Goal: Task Accomplishment & Management: Use online tool/utility

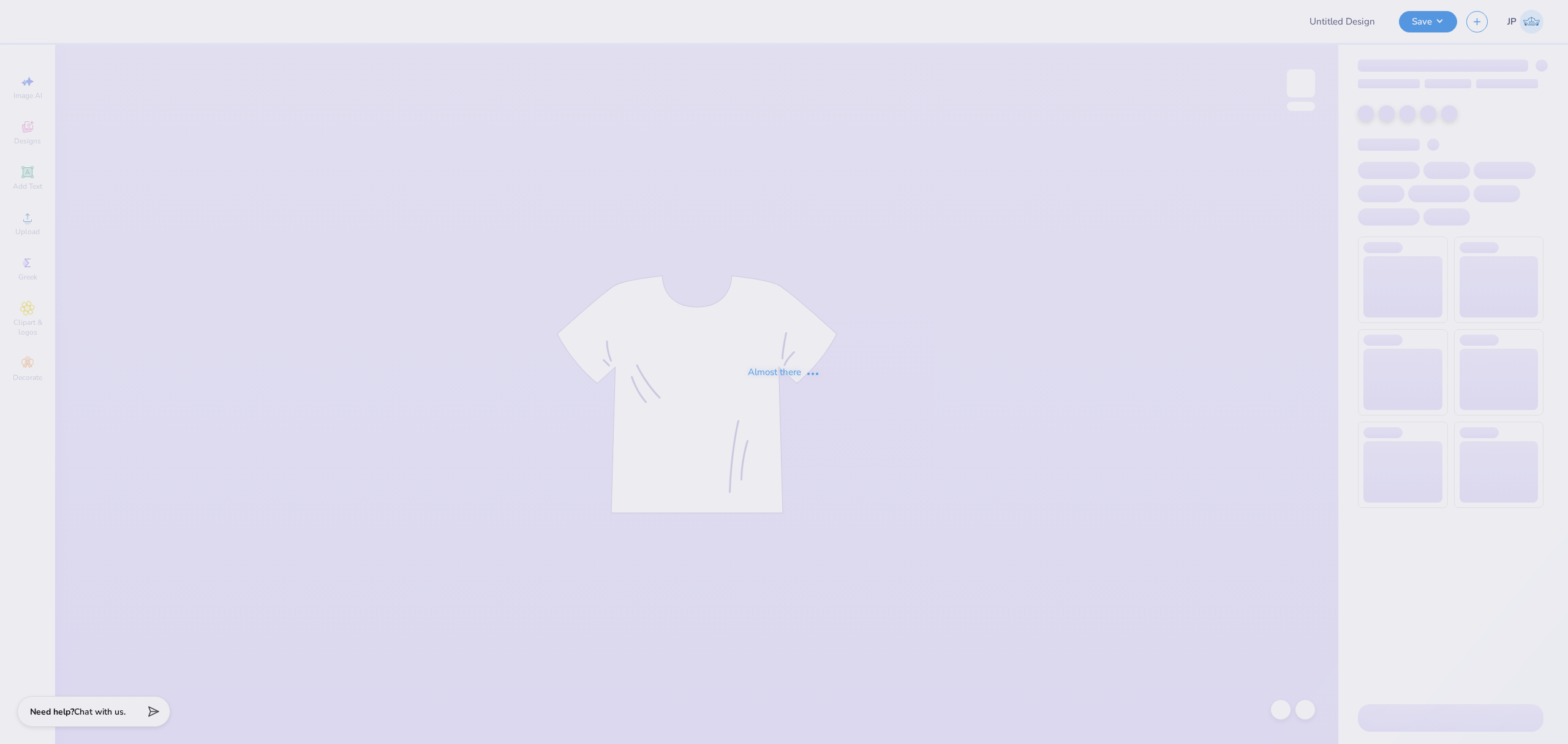
type input "Thankful 5k"
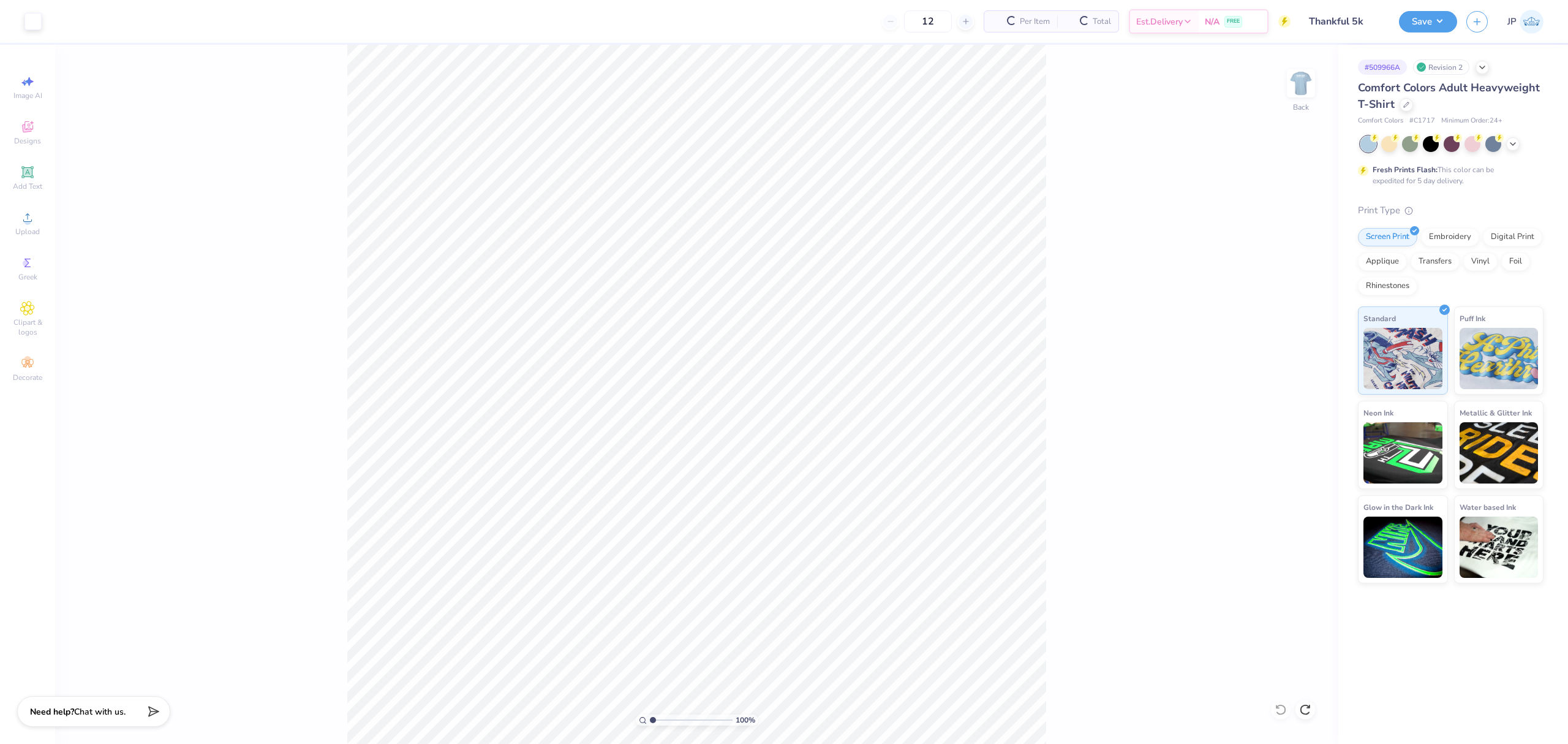
click at [1048, 132] on div "100 % Back" at bounding box center [697, 394] width 1284 height 699
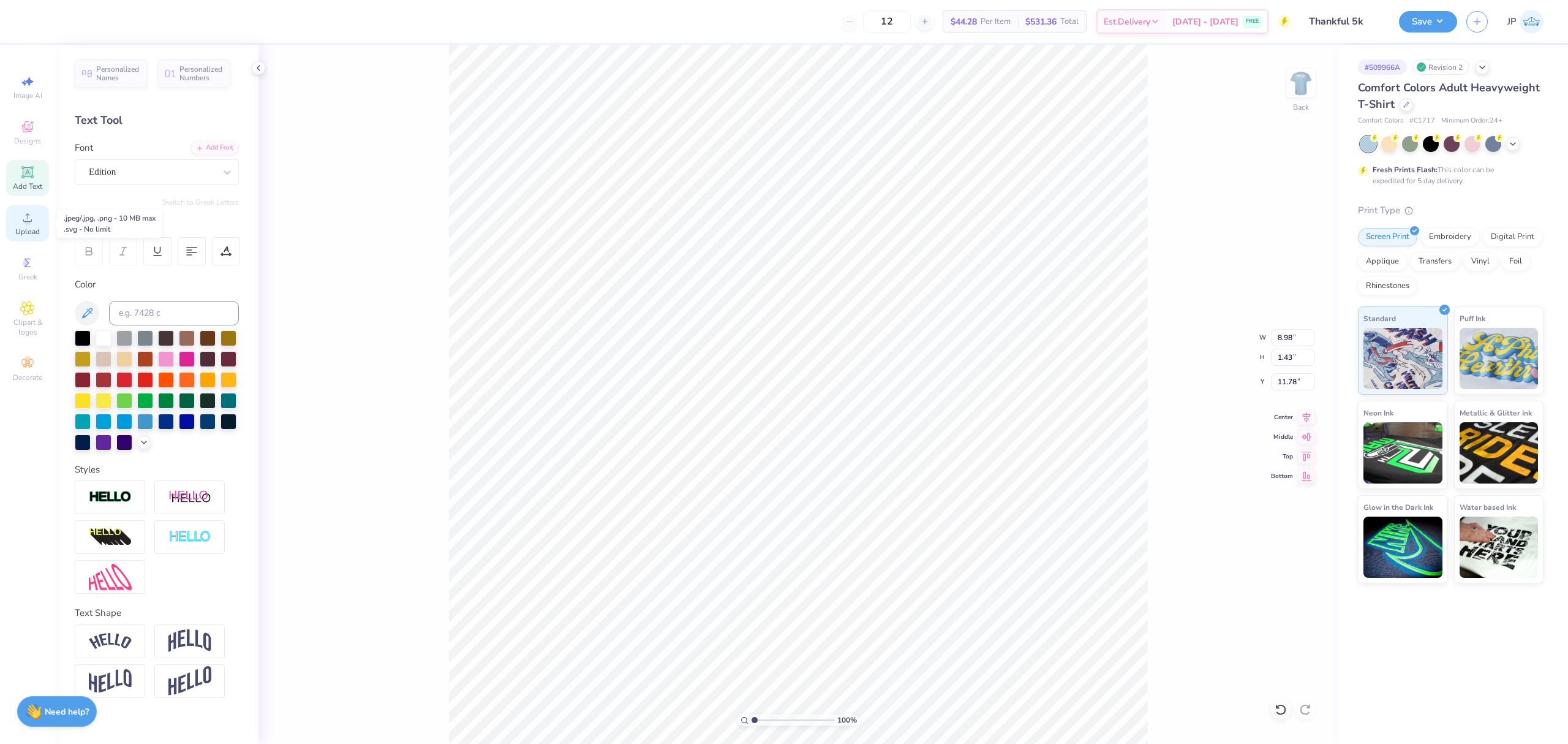
click at [24, 215] on icon at bounding box center [27, 217] width 15 height 15
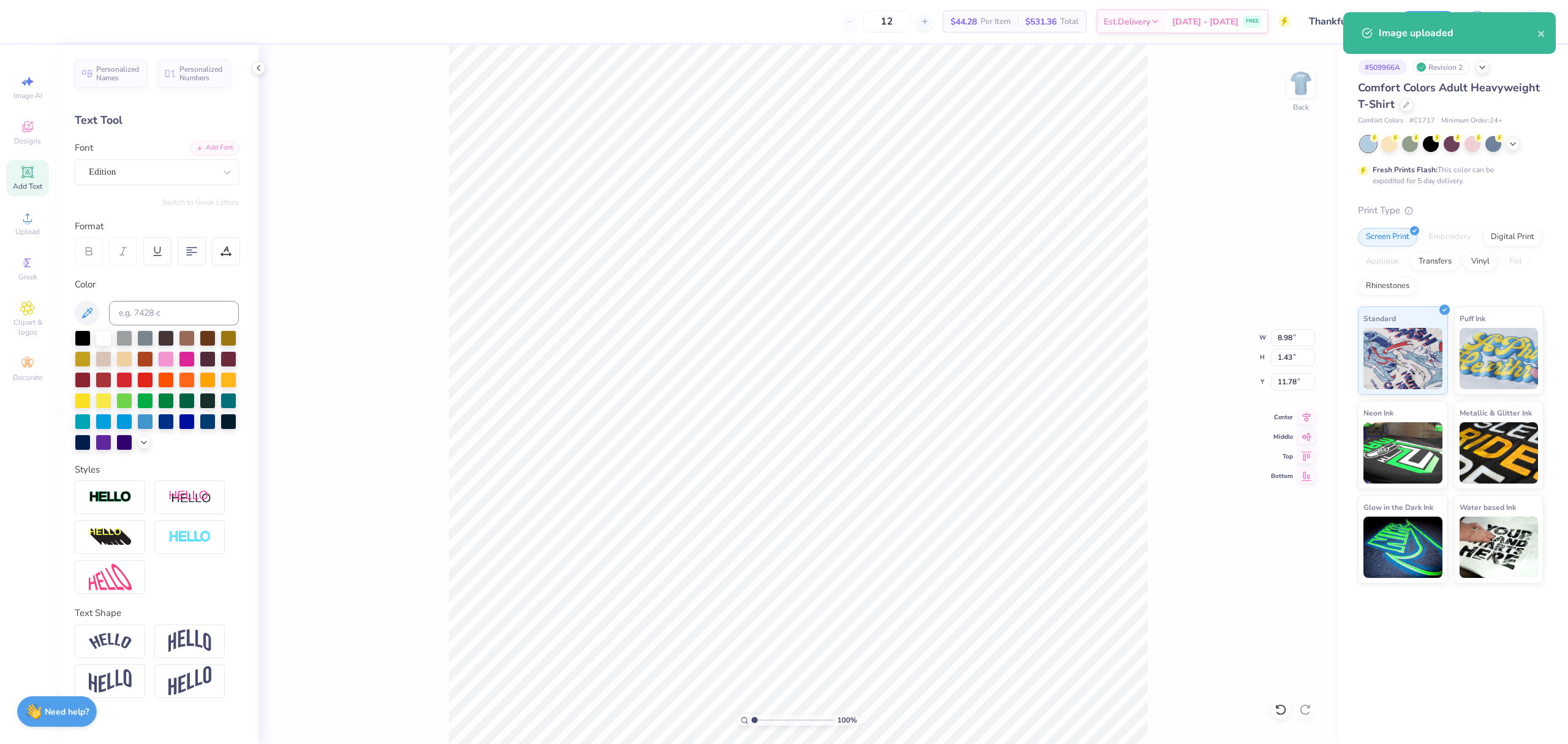
type input "14.17"
type input "11.65"
type input "6.68"
click at [1292, 341] on input "14.17" at bounding box center [1292, 338] width 44 height 18
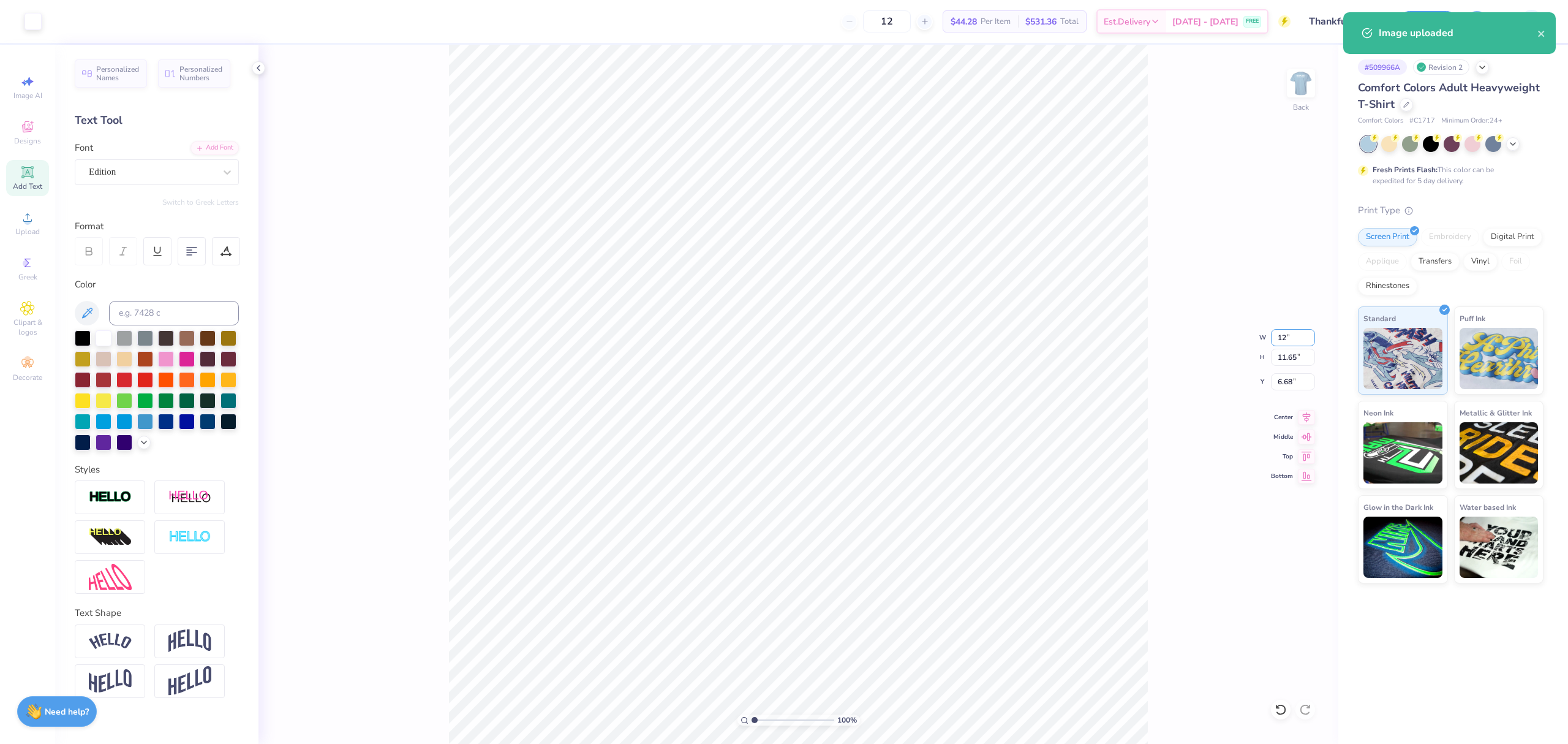
type input "12.00"
type input "9.86"
click at [1278, 377] on input "7.57" at bounding box center [1292, 382] width 44 height 18
type input "3.00"
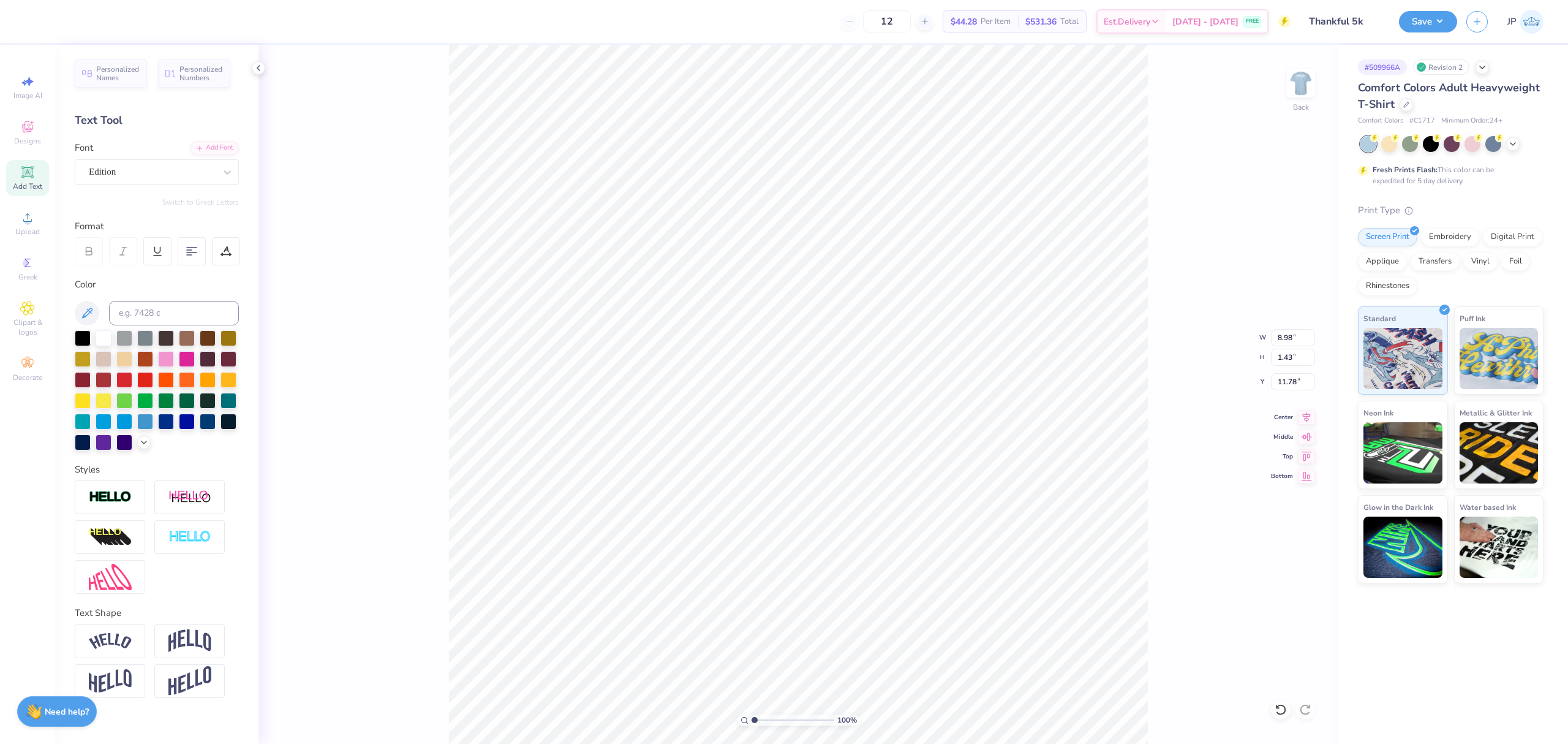
type input "13.03"
click at [1305, 422] on icon at bounding box center [1307, 415] width 18 height 15
click at [1447, 25] on button "Save" at bounding box center [1429, 19] width 58 height 21
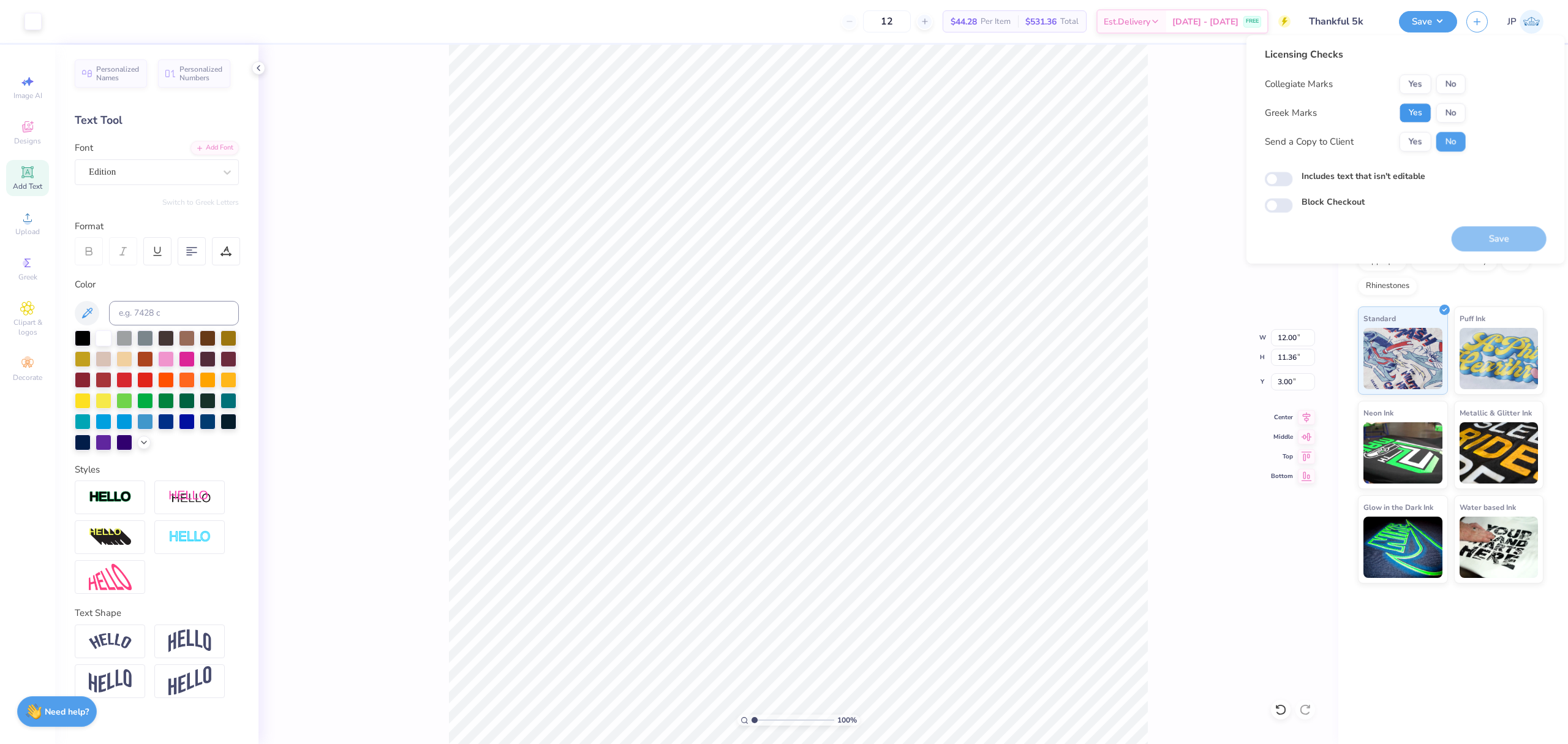
click at [1404, 108] on button "Yes" at bounding box center [1415, 113] width 32 height 19
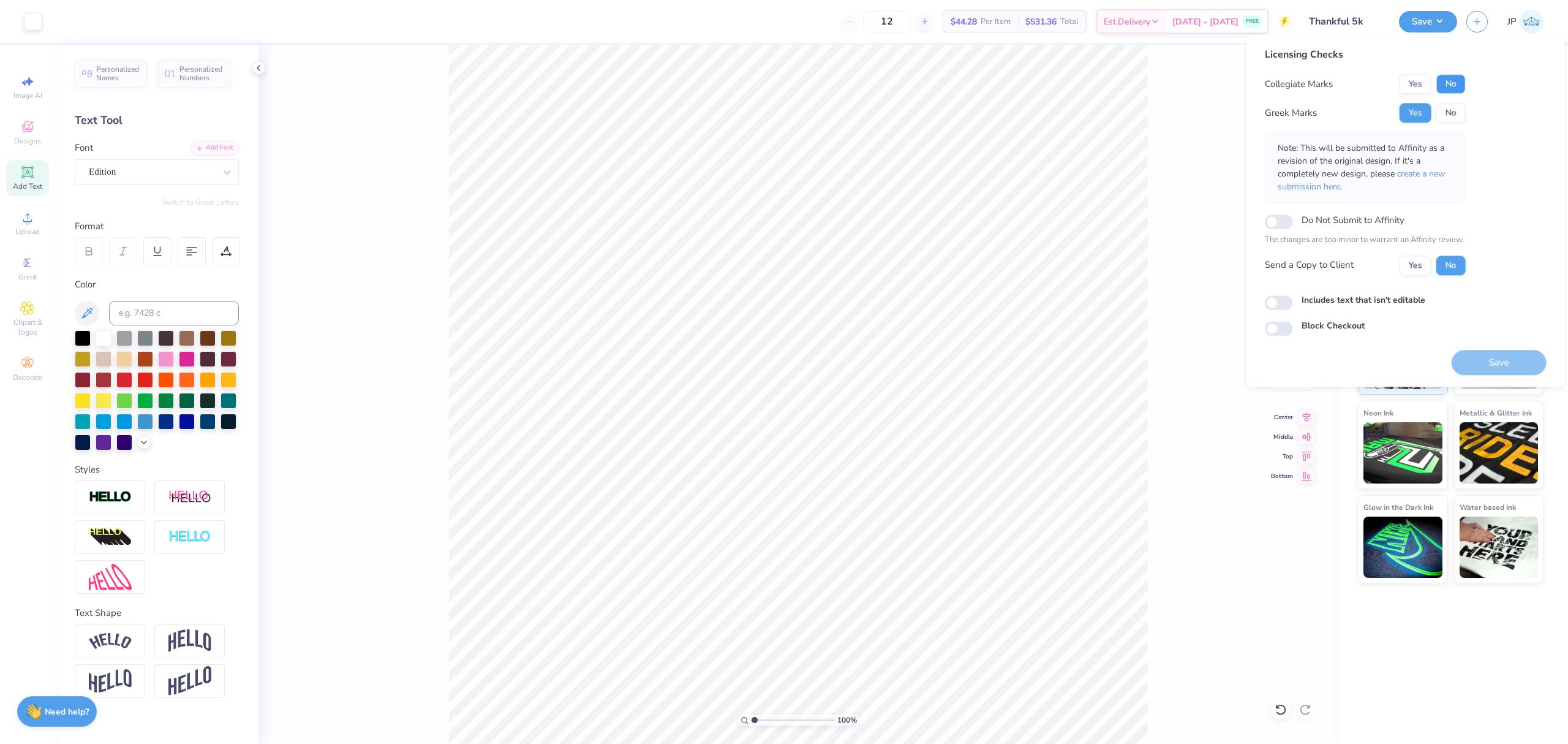
click at [1444, 85] on button "No" at bounding box center [1451, 84] width 29 height 19
click at [1504, 356] on button "Save" at bounding box center [1499, 362] width 94 height 25
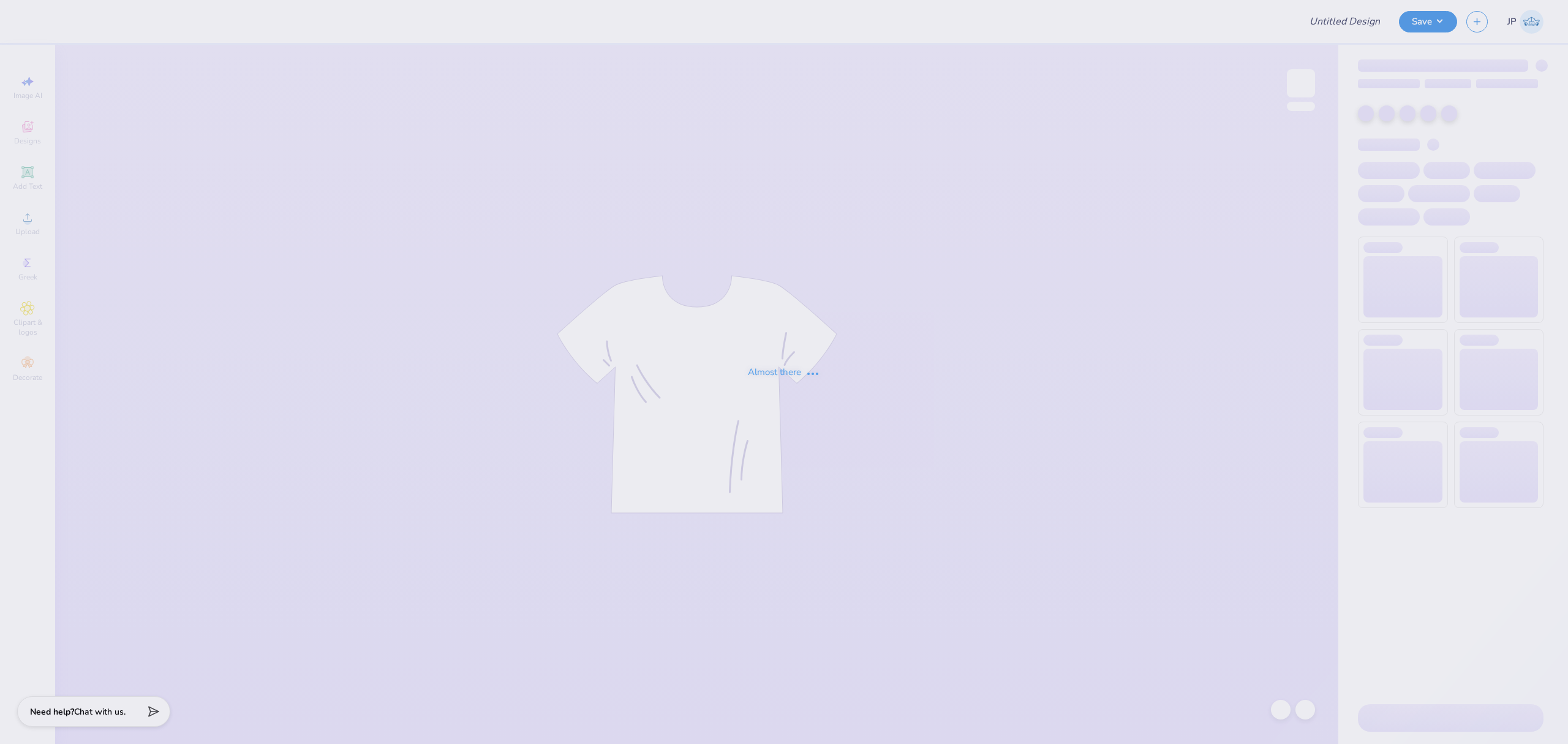
type input "[PERSON_NAME] : [GEOGRAPHIC_DATA]"
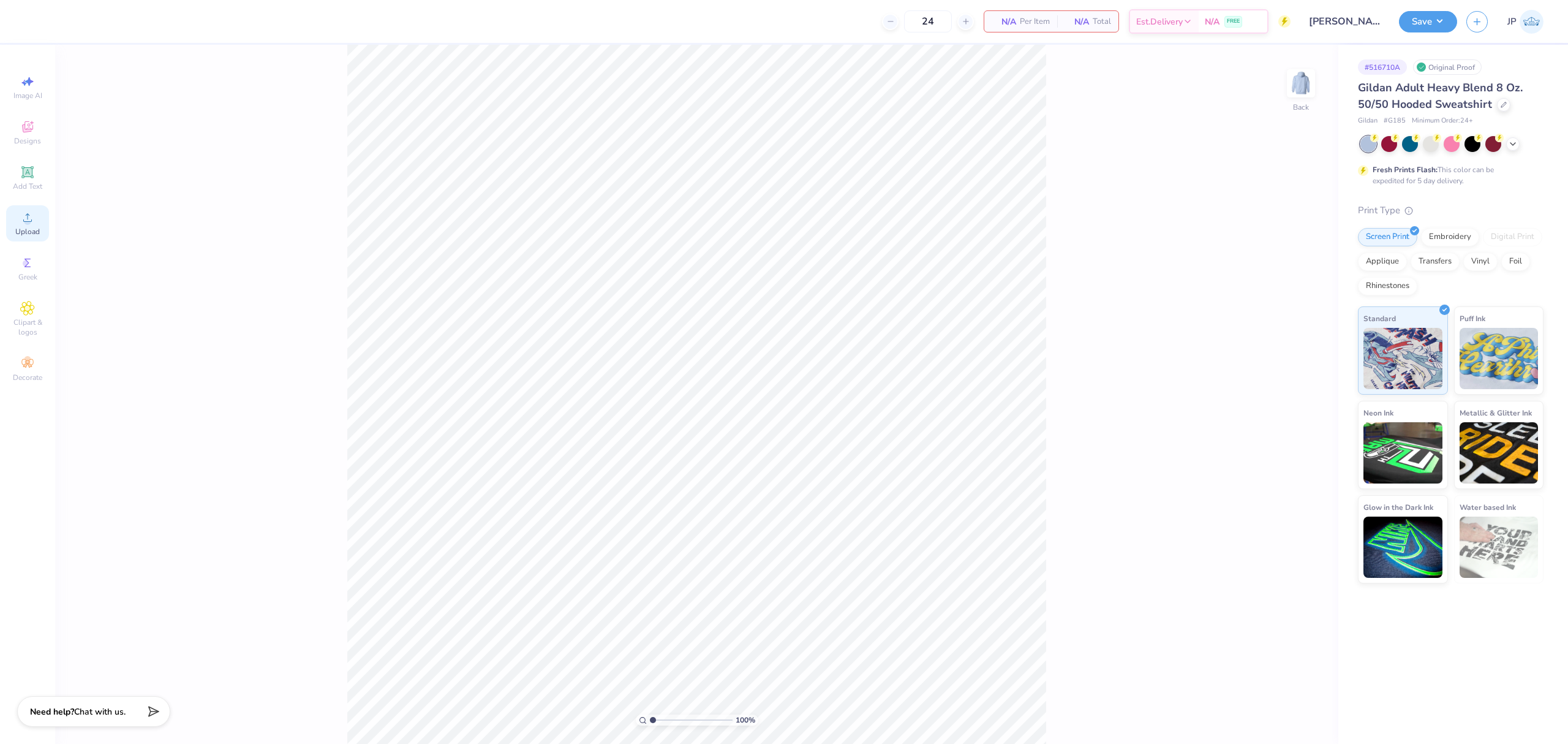
click at [27, 223] on circle at bounding box center [27, 221] width 7 height 7
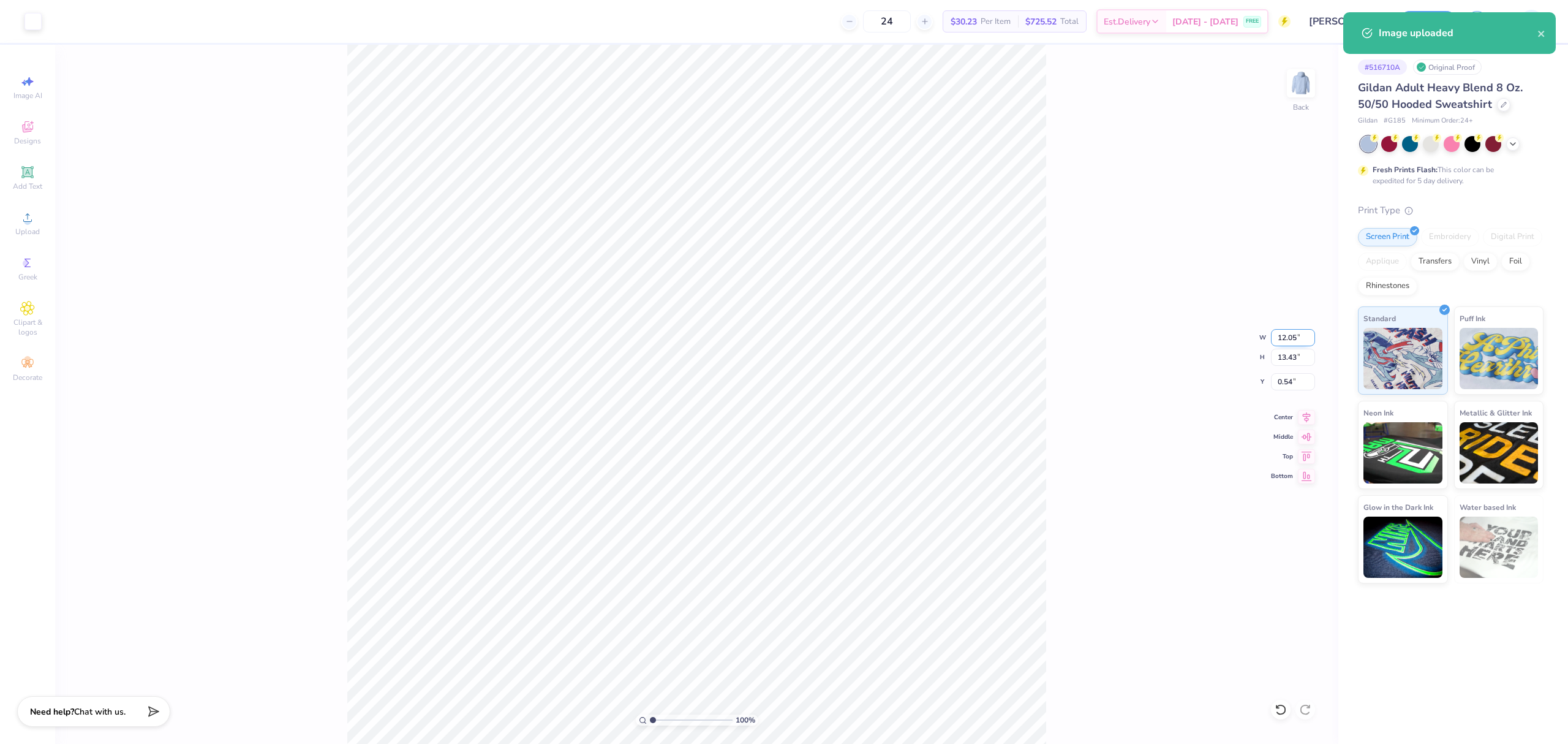
click at [1283, 338] on input "12.05" at bounding box center [1292, 338] width 44 height 18
drag, startPoint x: 1283, startPoint y: 338, endPoint x: 1567, endPoint y: 352, distance: 284.3
click at [1285, 338] on input "12.05" at bounding box center [1292, 338] width 44 height 18
type input "12.00"
type input "13.37"
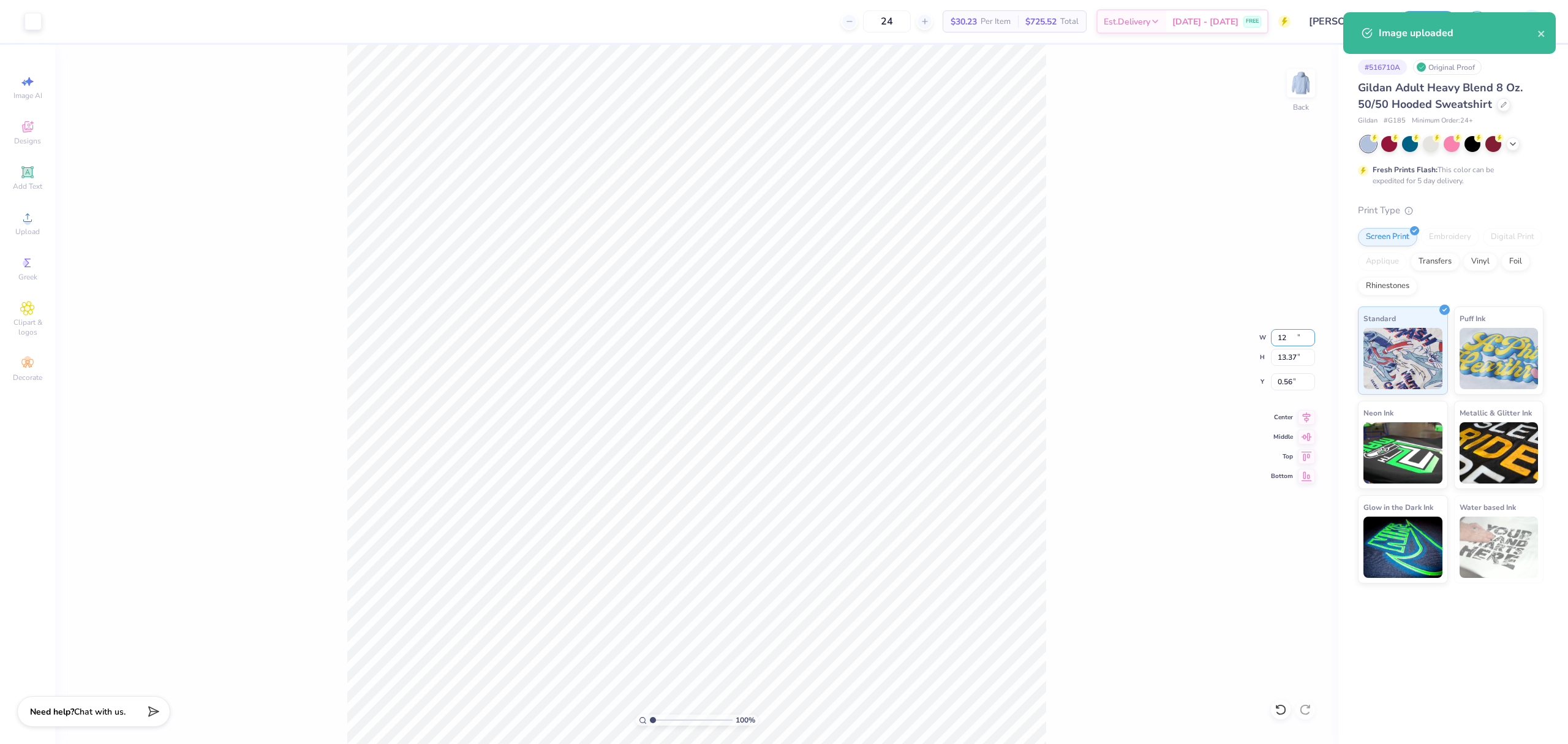
type input "0.56"
click at [1277, 361] on input "13.37" at bounding box center [1292, 357] width 44 height 18
type input "13"
type input "11.66"
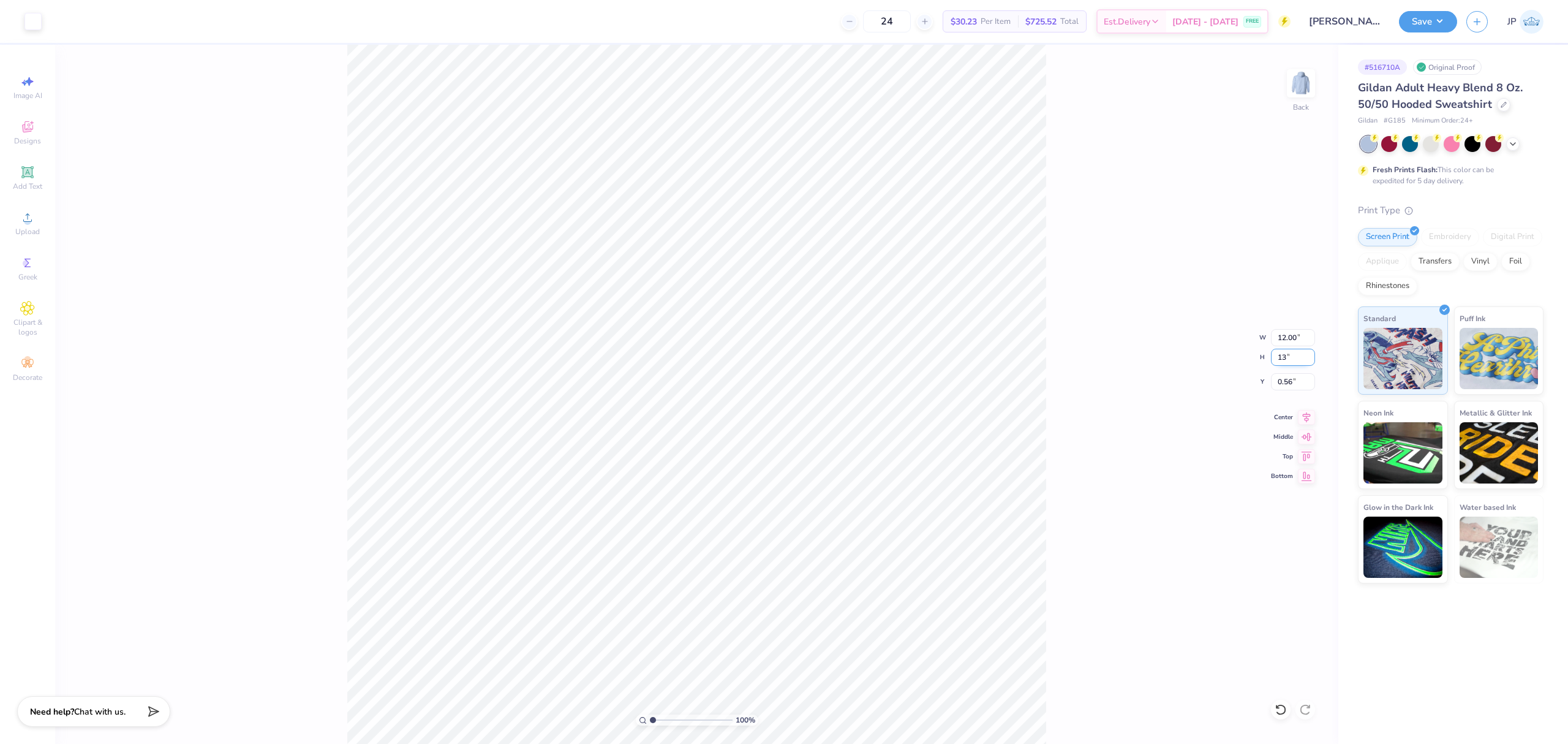
type input "13.00"
type input "0.75"
click at [1286, 383] on input "0.75" at bounding box center [1292, 382] width 44 height 18
click at [1288, 355] on input "13.00" at bounding box center [1292, 357] width 44 height 18
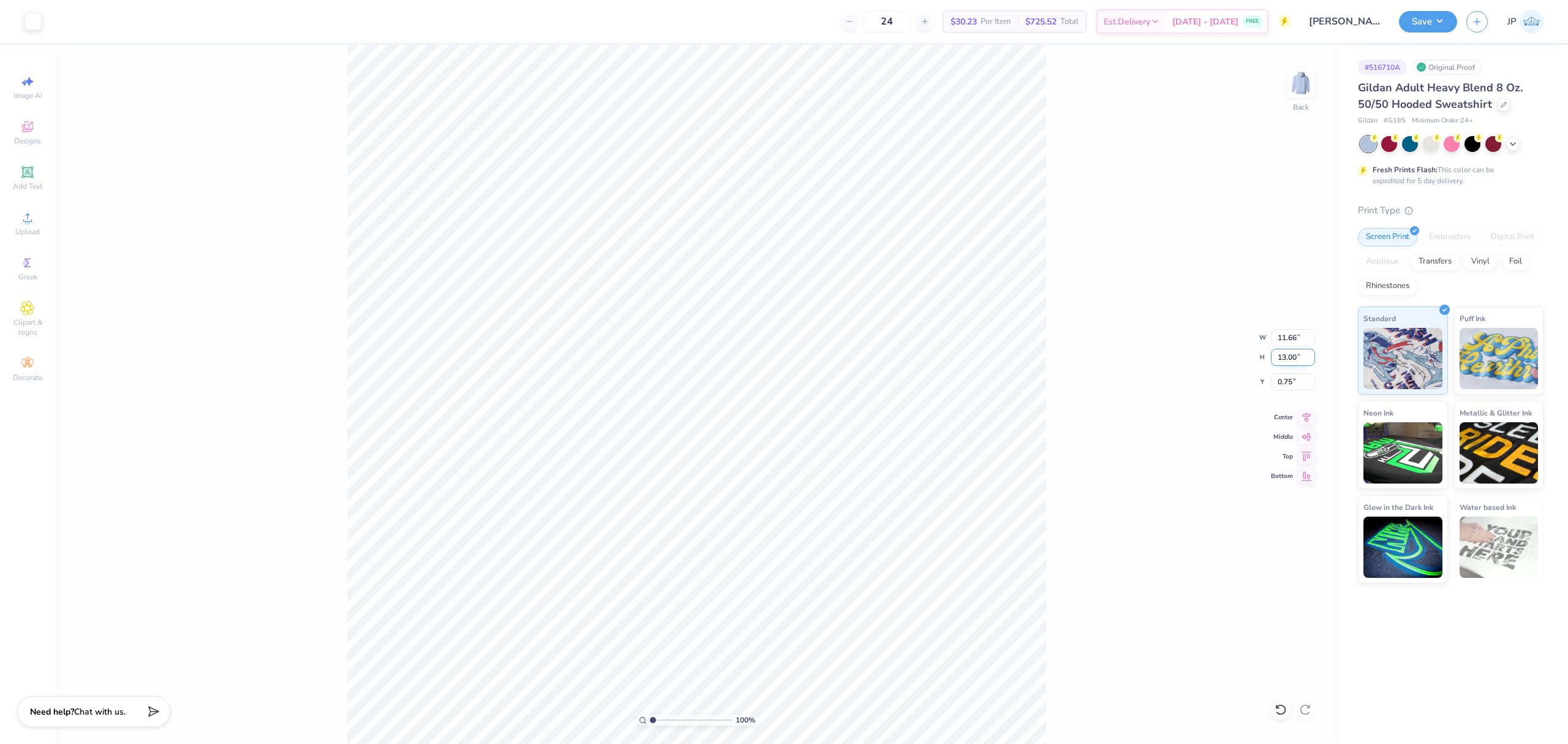
click at [1288, 355] on input "13.00" at bounding box center [1292, 357] width 44 height 18
type input "10.5"
type input "9.42"
type input "10.50"
click at [1272, 389] on input "2.00" at bounding box center [1292, 382] width 44 height 18
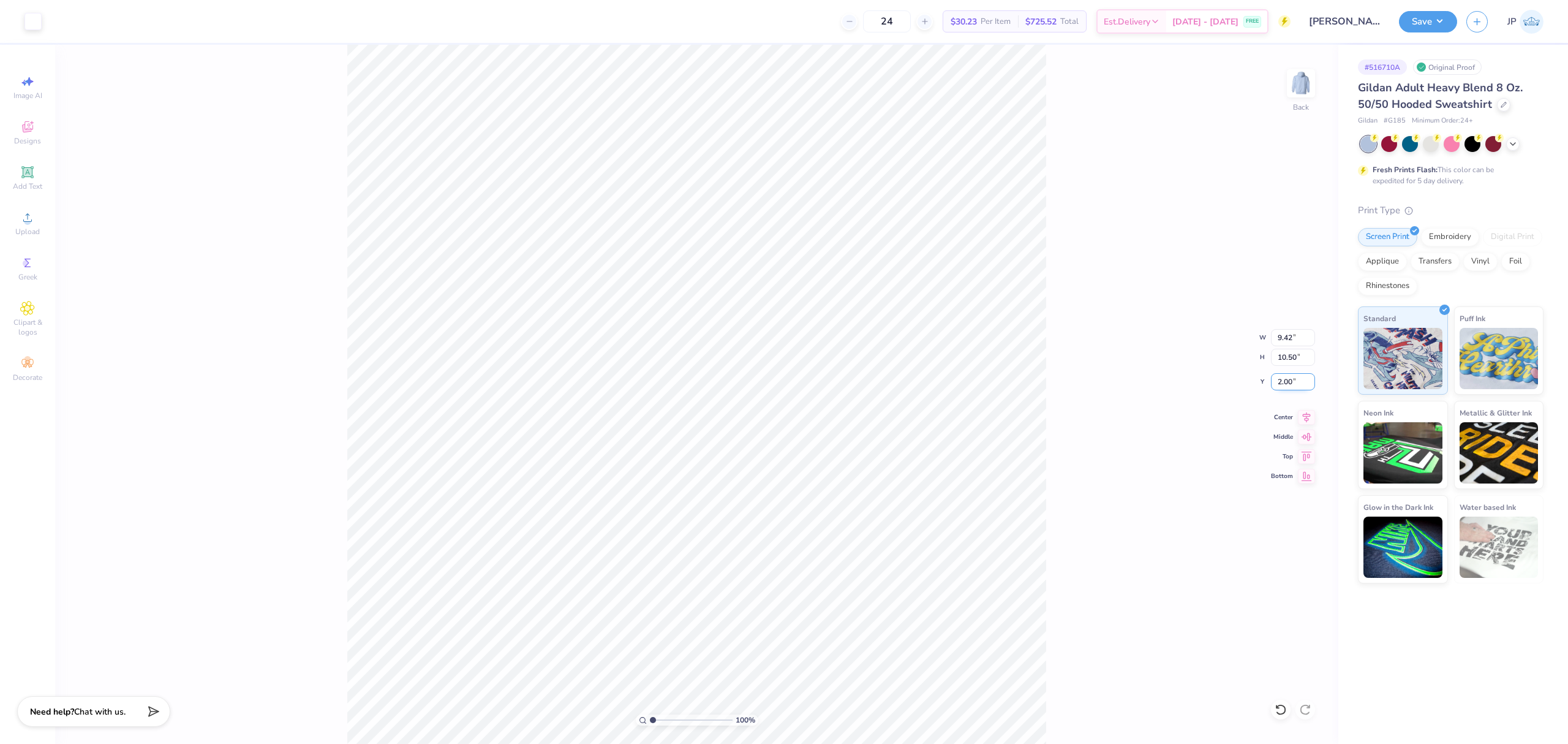
click at [1272, 389] on input "2.00" at bounding box center [1292, 382] width 44 height 18
click at [1302, 417] on icon at bounding box center [1307, 415] width 18 height 15
click at [1306, 420] on icon at bounding box center [1307, 415] width 18 height 15
click at [1288, 389] on input "3.00" at bounding box center [1292, 382] width 44 height 18
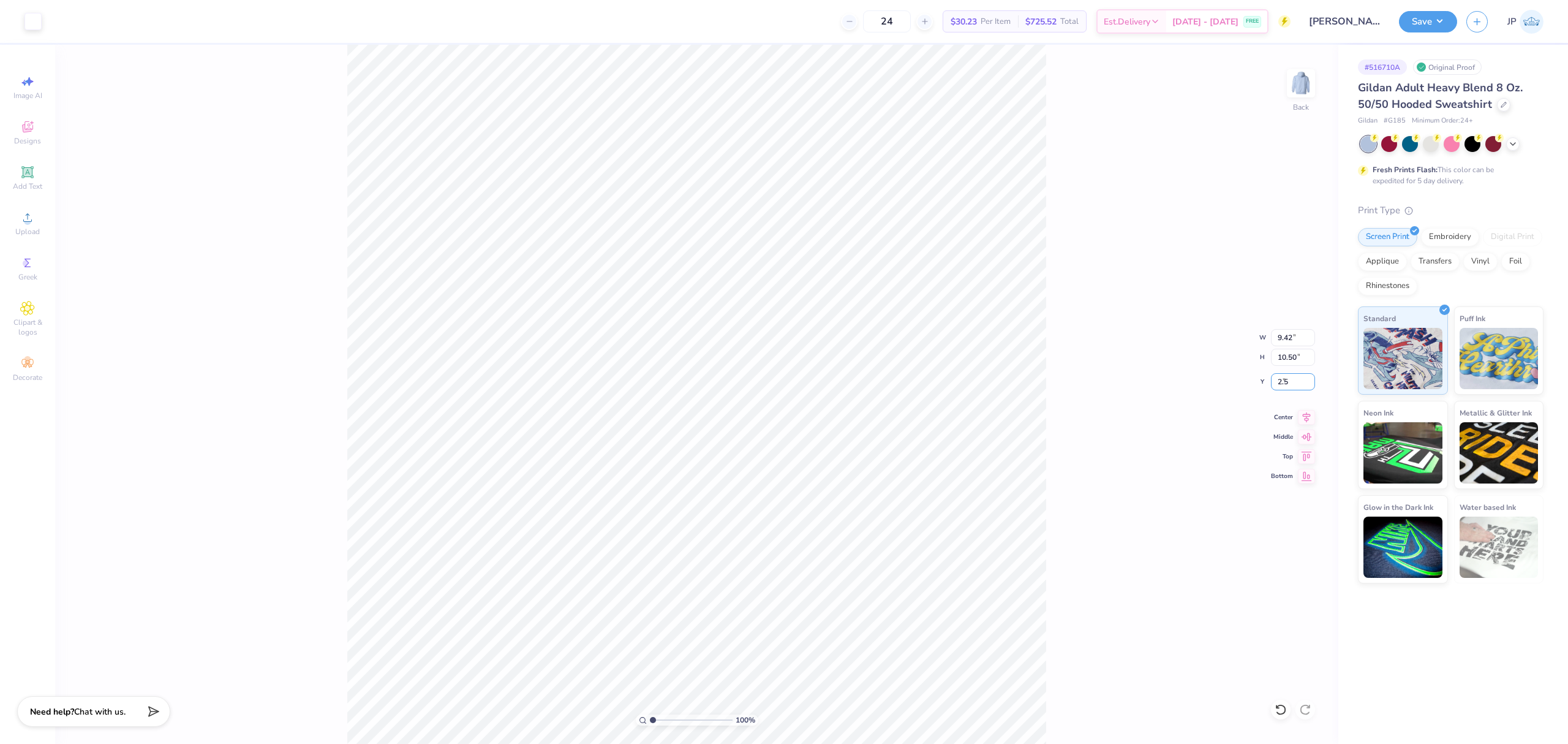
type input "2.50"
click at [1413, 22] on button "Save" at bounding box center [1429, 19] width 58 height 21
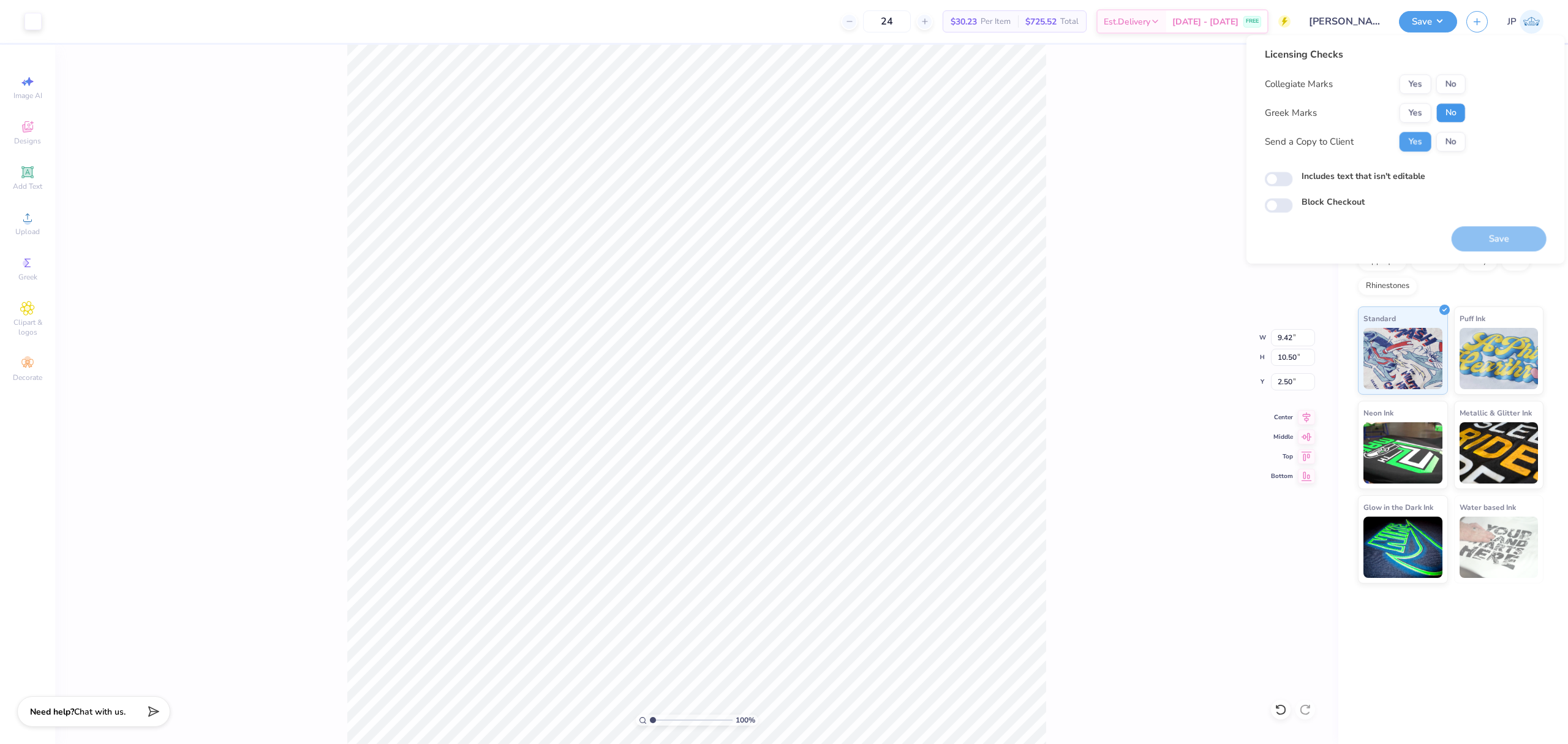
click at [1445, 113] on button "No" at bounding box center [1451, 113] width 29 height 19
click at [1453, 82] on button "No" at bounding box center [1451, 84] width 29 height 19
click at [1494, 236] on button "Save" at bounding box center [1499, 239] width 94 height 25
